Goal: Information Seeking & Learning: Find specific fact

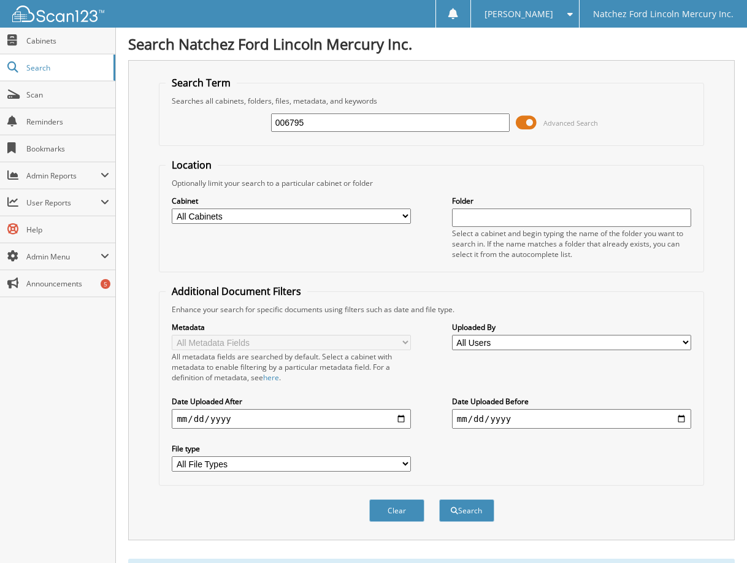
drag, startPoint x: 344, startPoint y: 121, endPoint x: 176, endPoint y: 115, distance: 167.6
click at [176, 115] on div "006795 Advanced Search" at bounding box center [431, 122] width 531 height 33
type input "safeguard statements"
click at [439, 499] on button "Search" at bounding box center [466, 510] width 55 height 23
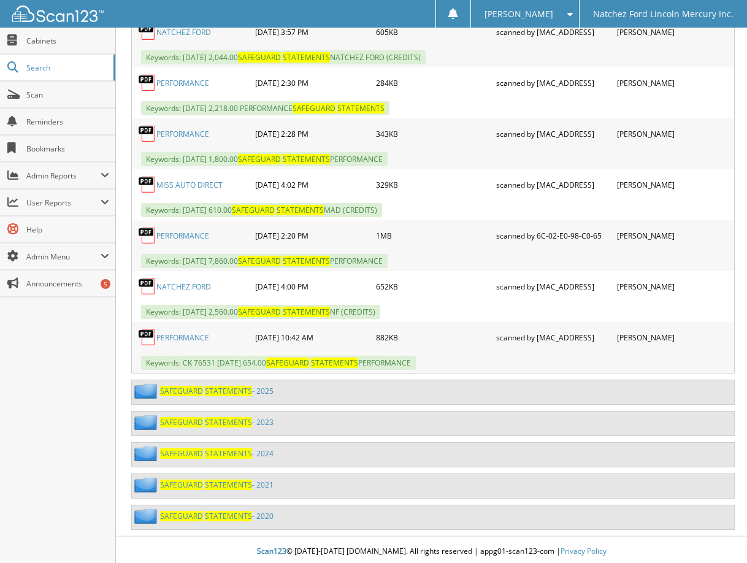
scroll to position [775, 0]
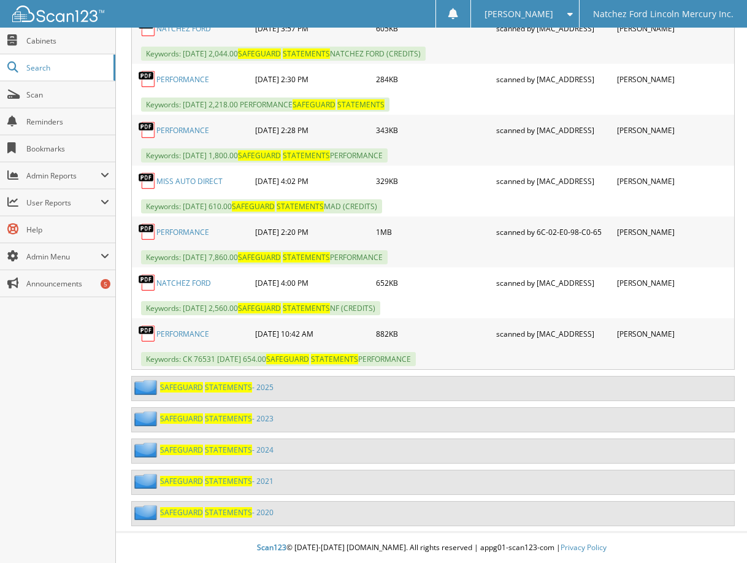
click at [205, 413] on span "STATEMENTS" at bounding box center [228, 418] width 47 height 10
